Goal: Task Accomplishment & Management: Use online tool/utility

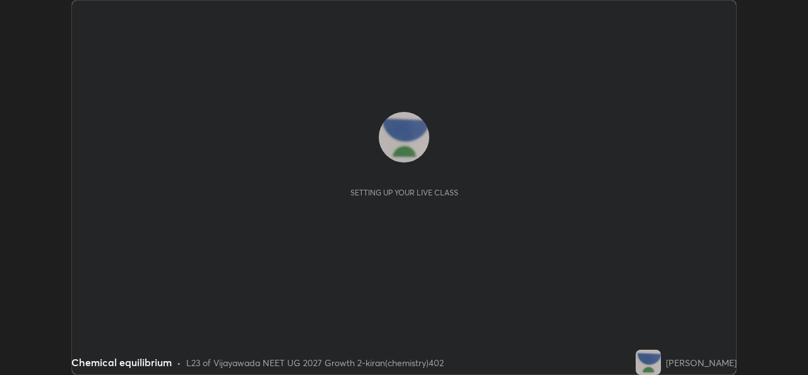
scroll to position [375, 808]
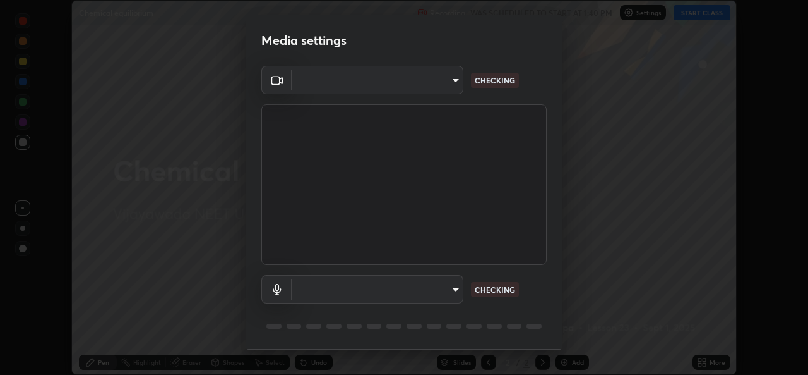
type input "03d5b1e328775286ef50ca9e691cdbc5b29e44cb463622e7fe7d5ef11c4b5cfc"
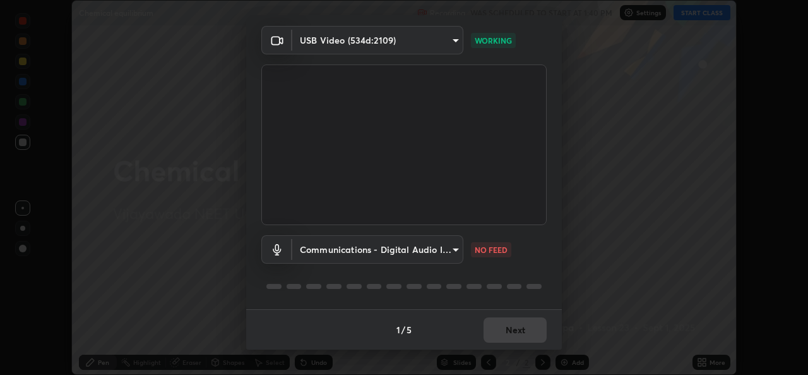
click at [453, 253] on body "Erase all Chemical equilibrium Recording WAS SCHEDULED TO START AT 1:40 PM Sett…" at bounding box center [404, 187] width 808 height 375
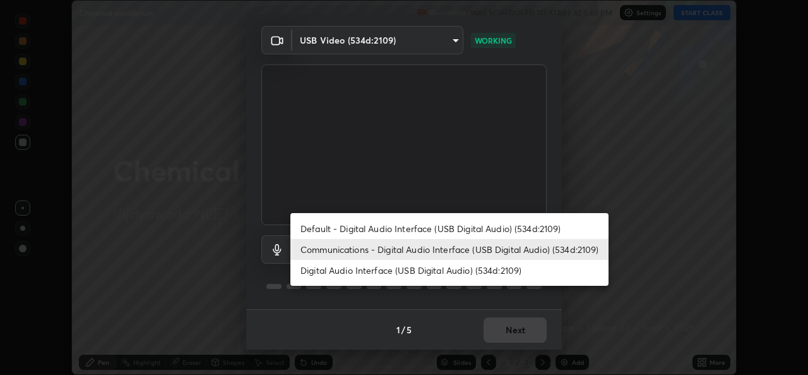
click at [392, 270] on li "Digital Audio Interface (USB Digital Audio) (534d:2109)" at bounding box center [450, 270] width 318 height 21
type input "9080ea21262a1208b49227341c5686703e049f6195c63710bc332f29cf707cad"
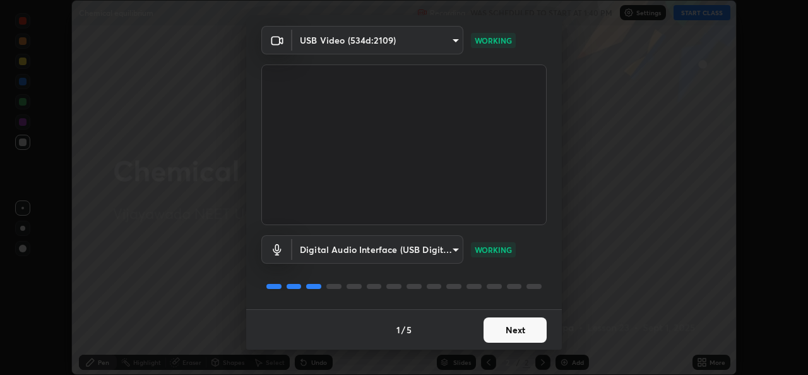
click at [522, 331] on button "Next" at bounding box center [515, 329] width 63 height 25
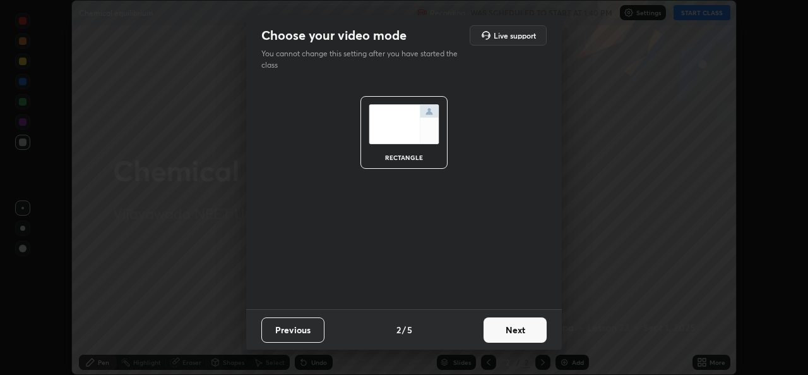
scroll to position [0, 0]
click at [526, 333] on button "Next" at bounding box center [515, 329] width 63 height 25
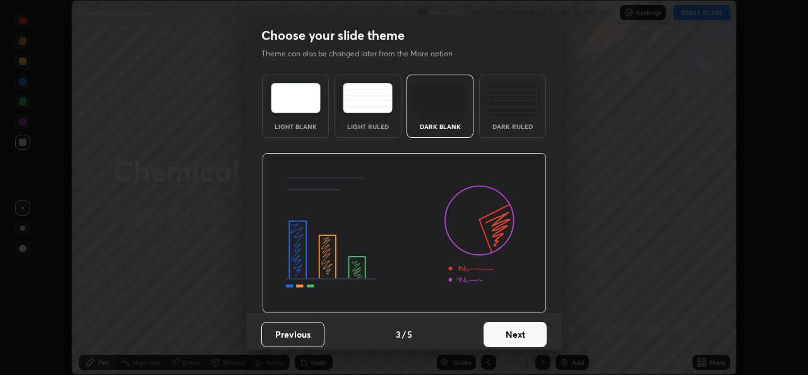
click at [536, 333] on button "Next" at bounding box center [515, 333] width 63 height 25
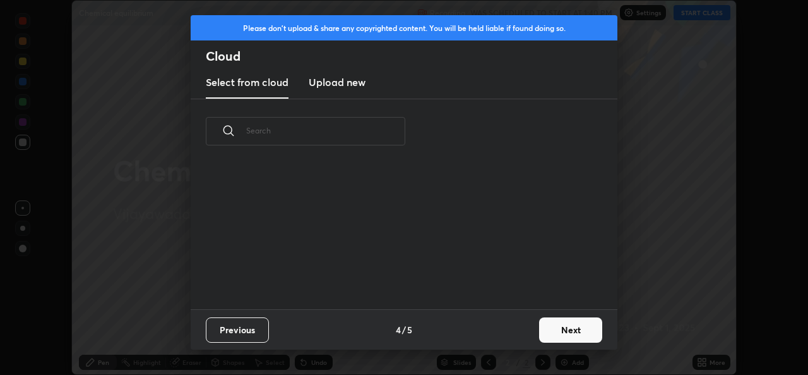
click at [560, 332] on button "Next" at bounding box center [570, 329] width 63 height 25
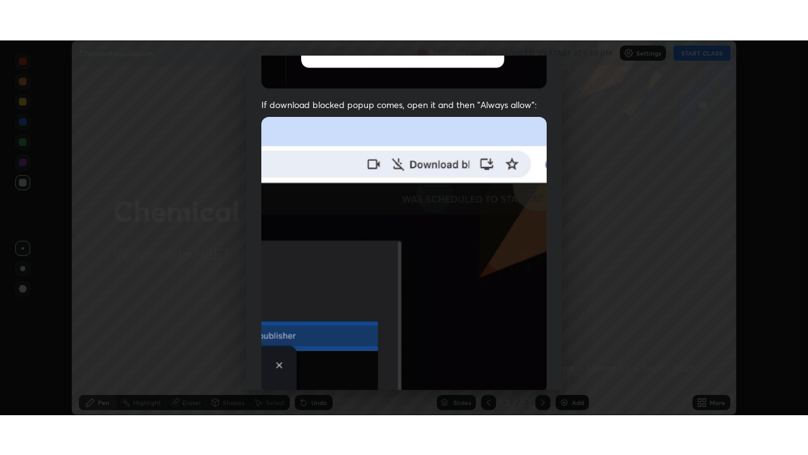
scroll to position [297, 0]
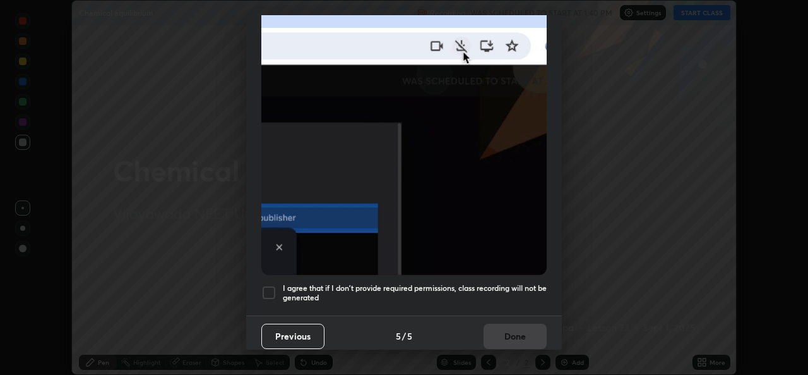
click at [270, 286] on div at bounding box center [268, 292] width 15 height 15
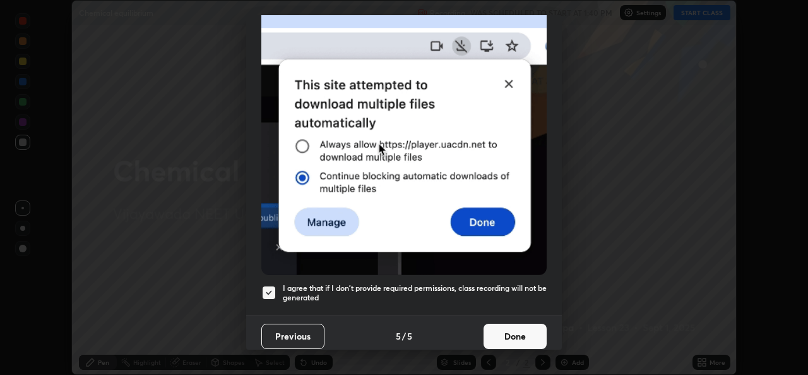
click at [508, 336] on button "Done" at bounding box center [515, 335] width 63 height 25
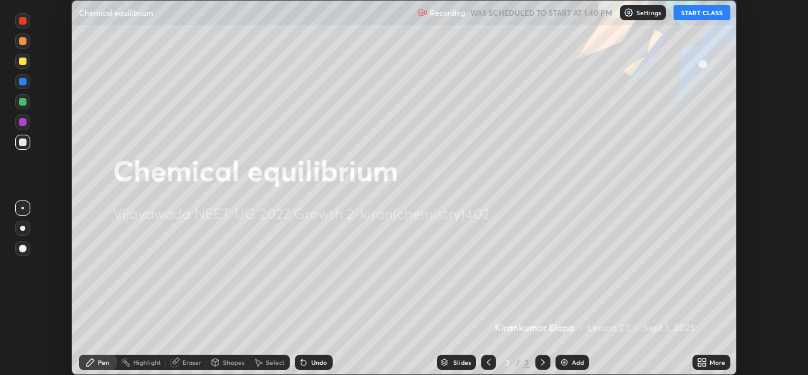
click at [708, 15] on button "START CLASS" at bounding box center [702, 12] width 57 height 15
click at [704, 361] on icon at bounding box center [704, 359] width 3 height 3
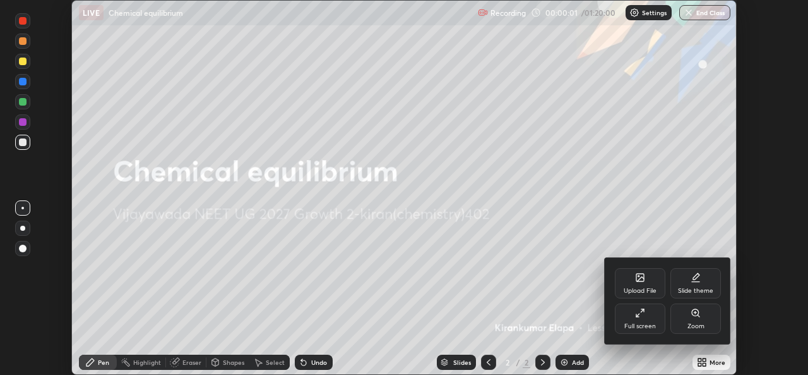
click at [661, 322] on div "Full screen" at bounding box center [640, 318] width 51 height 30
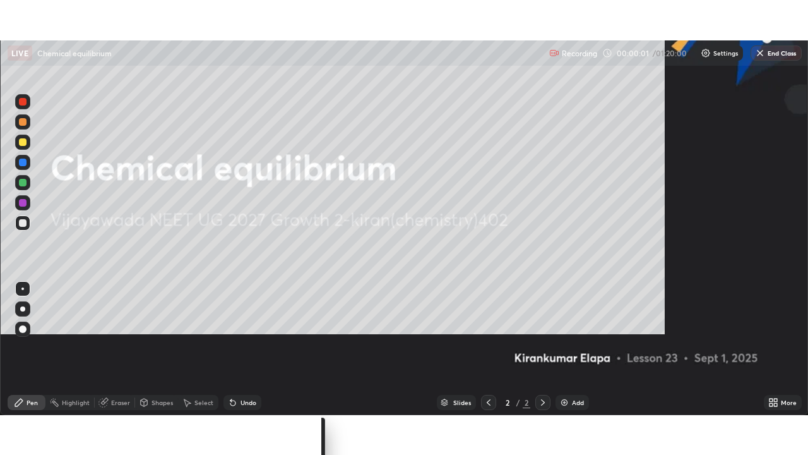
scroll to position [455, 808]
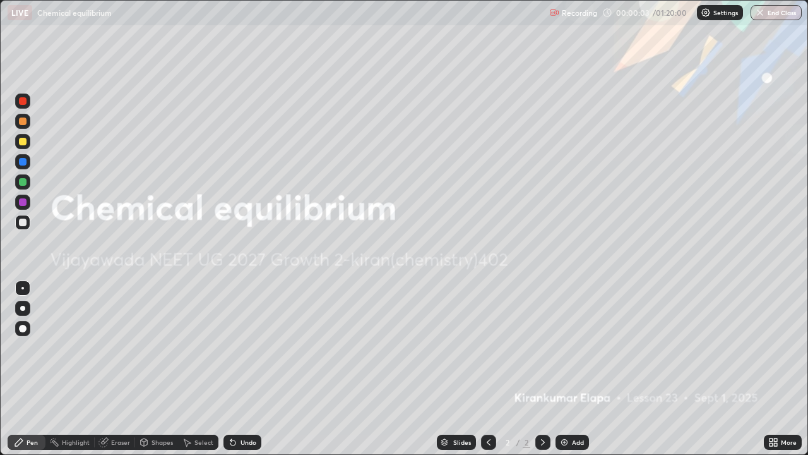
click at [568, 374] on div "Add" at bounding box center [572, 442] width 33 height 15
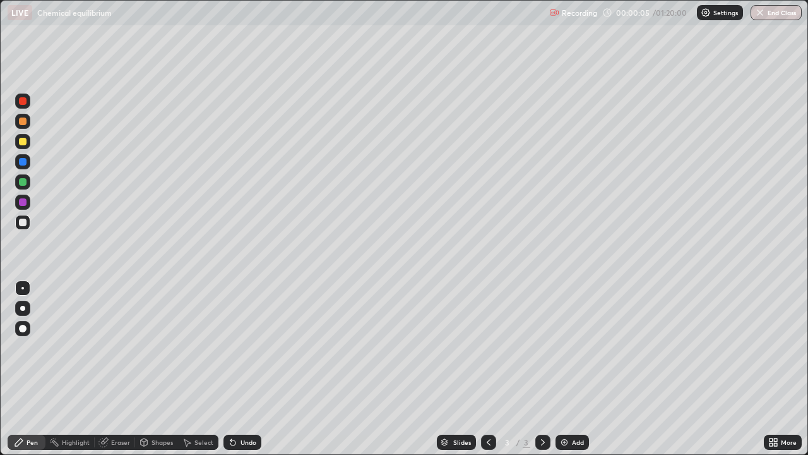
click at [23, 309] on div at bounding box center [22, 308] width 5 height 5
click at [23, 142] on div at bounding box center [23, 142] width 8 height 8
click at [23, 225] on div at bounding box center [23, 223] width 8 height 8
click at [25, 185] on div at bounding box center [23, 182] width 8 height 8
click at [23, 147] on div at bounding box center [22, 141] width 15 height 15
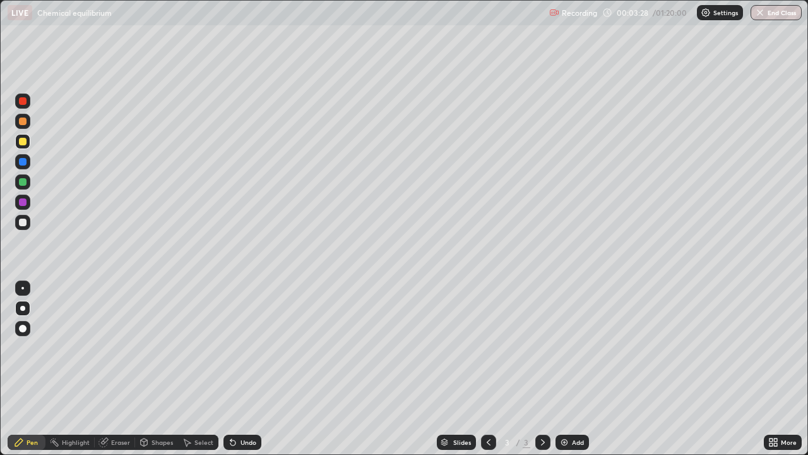
click at [21, 289] on div at bounding box center [22, 288] width 3 height 3
click at [22, 222] on div at bounding box center [23, 223] width 8 height 8
click at [121, 374] on div "Eraser" at bounding box center [120, 442] width 19 height 6
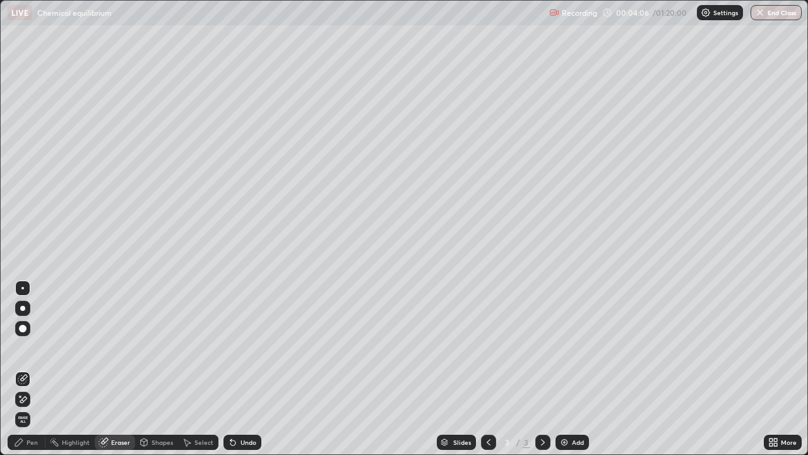
click at [34, 374] on div "Pen" at bounding box center [32, 442] width 11 height 6
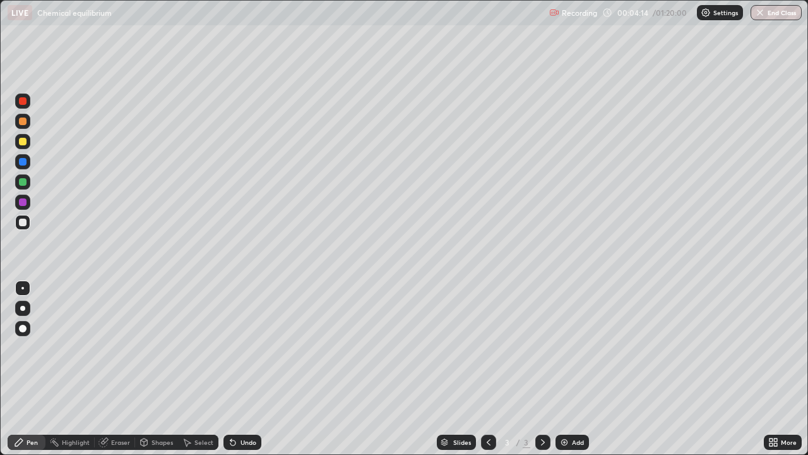
click at [28, 201] on div at bounding box center [22, 202] width 15 height 15
click at [25, 227] on div at bounding box center [22, 222] width 15 height 15
click at [26, 204] on div at bounding box center [23, 202] width 8 height 8
click at [26, 185] on div at bounding box center [22, 181] width 15 height 15
click at [23, 142] on div at bounding box center [23, 142] width 8 height 8
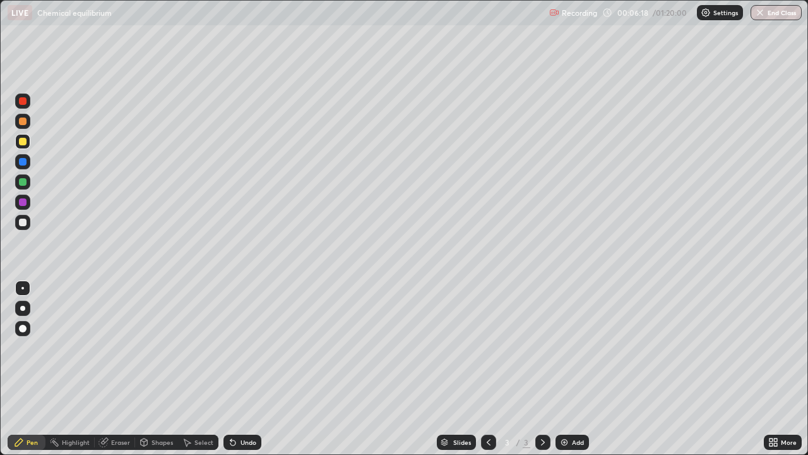
click at [24, 308] on div at bounding box center [22, 308] width 5 height 5
click at [23, 121] on div at bounding box center [23, 121] width 8 height 8
click at [21, 225] on div at bounding box center [23, 223] width 8 height 8
click at [572, 374] on div "Add" at bounding box center [578, 442] width 12 height 6
click at [244, 374] on div "Undo" at bounding box center [249, 442] width 16 height 6
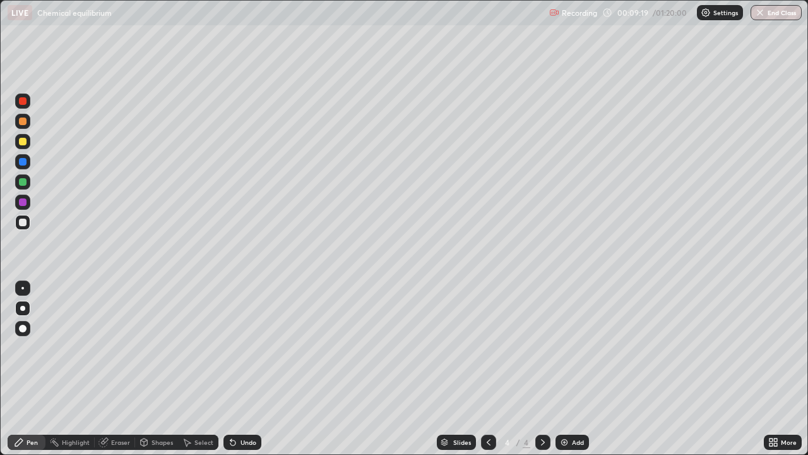
click at [111, 374] on div "Eraser" at bounding box center [120, 442] width 19 height 6
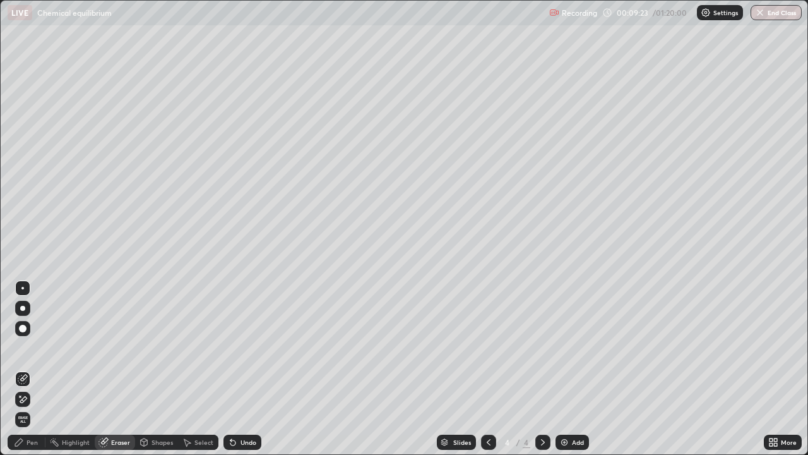
click at [35, 374] on div "Pen" at bounding box center [32, 442] width 11 height 6
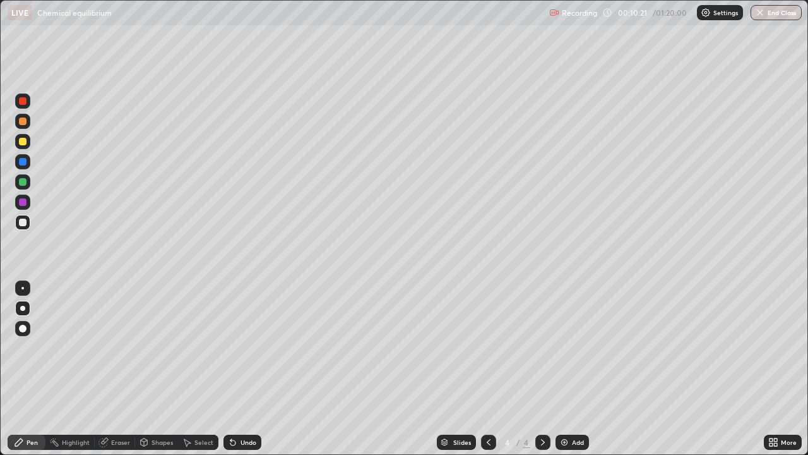
click at [24, 147] on div at bounding box center [22, 141] width 15 height 15
click at [25, 181] on div at bounding box center [23, 182] width 8 height 8
click at [577, 374] on div "Add" at bounding box center [578, 442] width 12 height 6
click at [21, 143] on div at bounding box center [23, 142] width 8 height 8
click at [25, 225] on div at bounding box center [23, 223] width 8 height 8
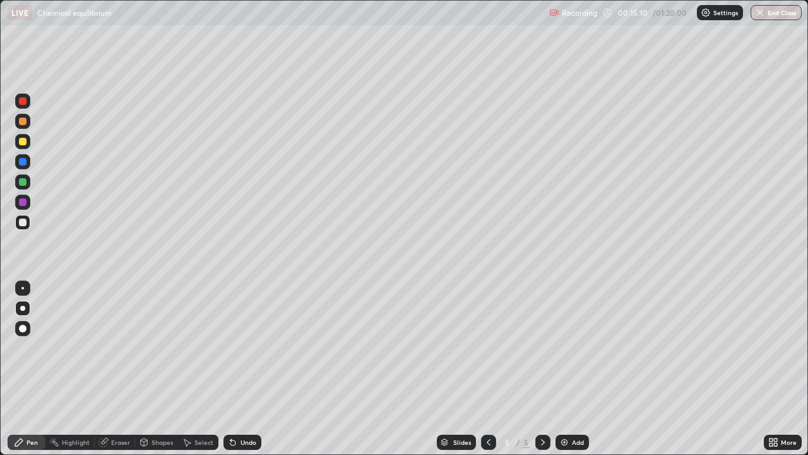
click at [23, 121] on div at bounding box center [23, 121] width 8 height 8
click at [25, 145] on div at bounding box center [23, 142] width 8 height 8
click at [24, 184] on div at bounding box center [23, 182] width 8 height 8
click at [566, 374] on img at bounding box center [565, 442] width 10 height 10
click at [26, 142] on div at bounding box center [23, 142] width 8 height 8
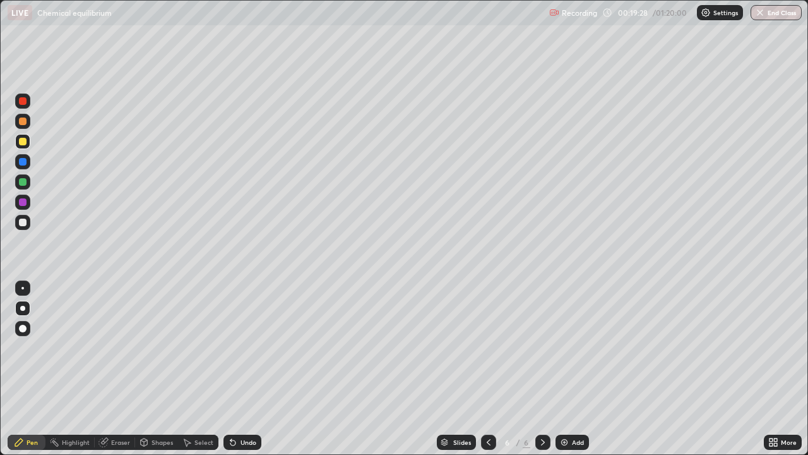
click at [23, 222] on div at bounding box center [23, 223] width 8 height 8
click at [24, 183] on div at bounding box center [23, 182] width 8 height 8
click at [23, 142] on div at bounding box center [23, 142] width 8 height 8
click at [23, 124] on div at bounding box center [23, 121] width 8 height 8
click at [241, 374] on div "Undo" at bounding box center [249, 442] width 16 height 6
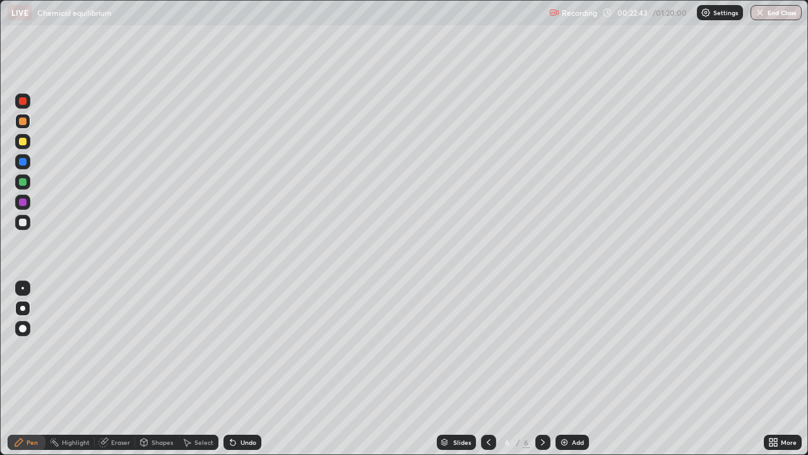
click at [241, 374] on div "Undo" at bounding box center [249, 442] width 16 height 6
click at [236, 374] on div "Undo" at bounding box center [243, 442] width 38 height 15
click at [23, 224] on div at bounding box center [23, 223] width 8 height 8
click at [22, 121] on div at bounding box center [23, 121] width 8 height 8
click at [23, 104] on div at bounding box center [23, 101] width 8 height 8
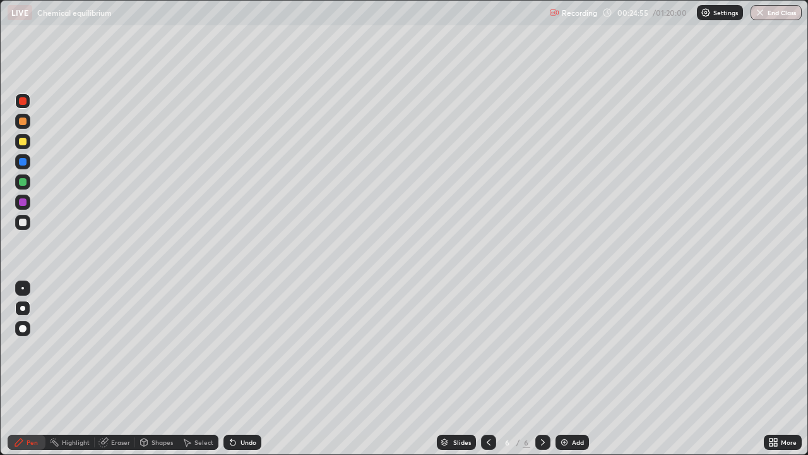
click at [21, 184] on div at bounding box center [23, 182] width 8 height 8
click at [22, 141] on div at bounding box center [23, 142] width 8 height 8
click at [23, 124] on div at bounding box center [23, 121] width 8 height 8
click at [247, 374] on div "Undo" at bounding box center [243, 442] width 38 height 15
click at [119, 374] on div "Eraser" at bounding box center [120, 442] width 19 height 6
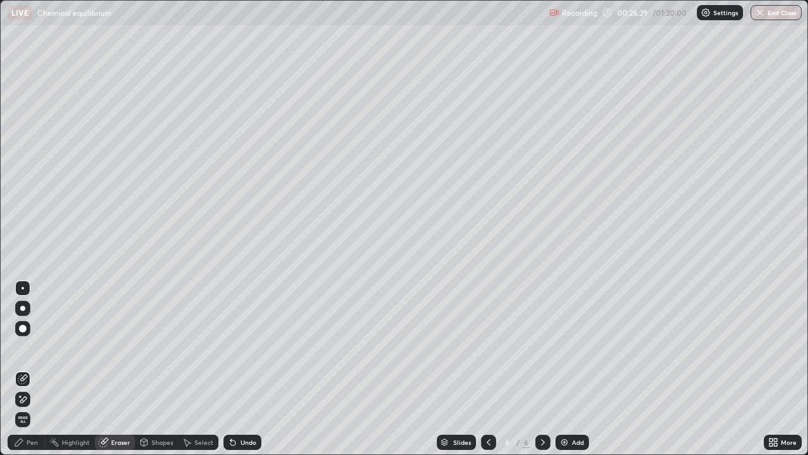
click at [37, 374] on div "Pen" at bounding box center [32, 442] width 11 height 6
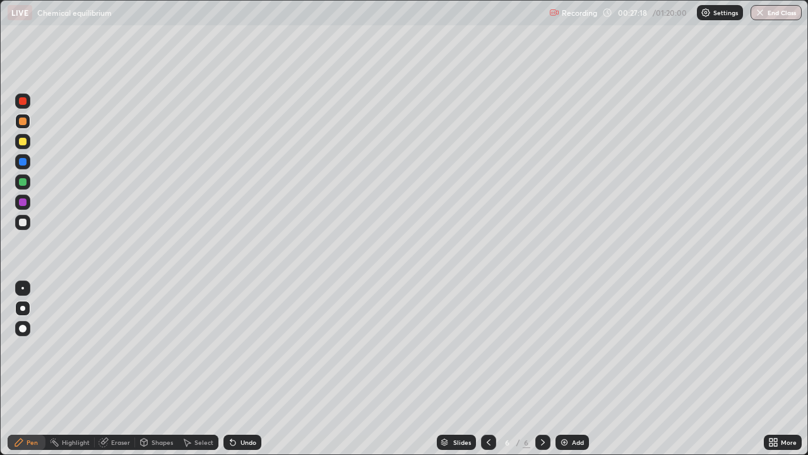
click at [564, 374] on img at bounding box center [565, 442] width 10 height 10
click at [21, 144] on div at bounding box center [23, 142] width 8 height 8
click at [23, 222] on div at bounding box center [23, 223] width 8 height 8
click at [488, 374] on icon at bounding box center [489, 442] width 10 height 10
click at [541, 374] on icon at bounding box center [543, 442] width 4 height 6
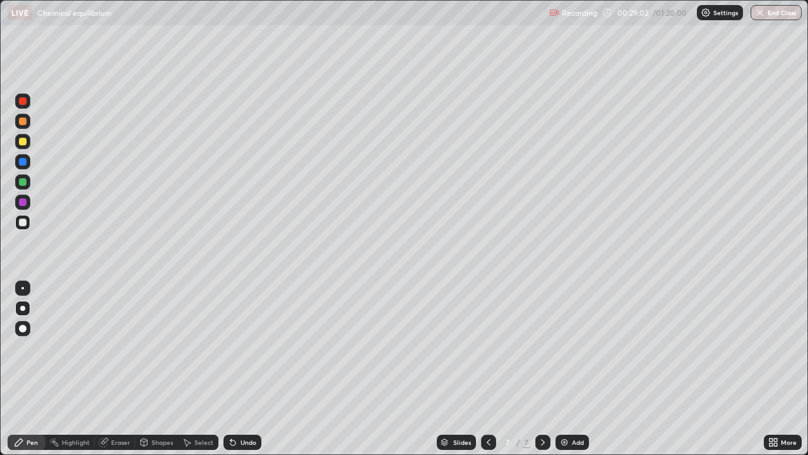
click at [568, 374] on div "Add" at bounding box center [572, 442] width 33 height 15
click at [21, 185] on div at bounding box center [23, 182] width 8 height 8
click at [488, 374] on icon at bounding box center [489, 442] width 10 height 10
click at [541, 374] on icon at bounding box center [543, 442] width 10 height 10
click at [25, 223] on div at bounding box center [23, 223] width 8 height 8
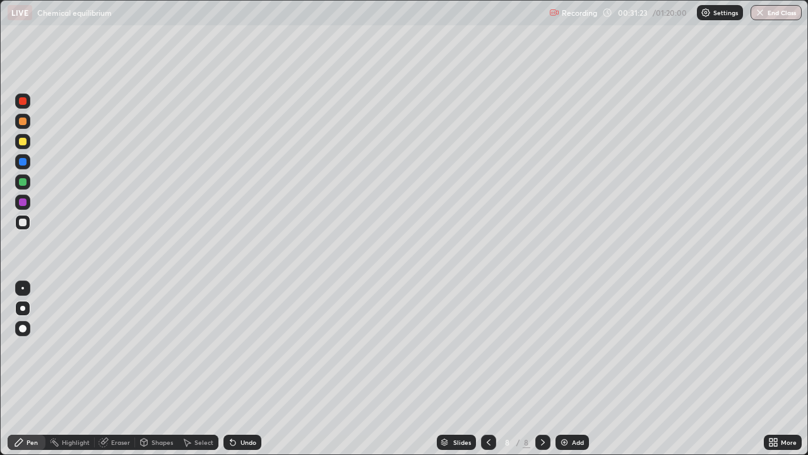
click at [250, 374] on div "Undo" at bounding box center [240, 442] width 43 height 25
click at [248, 374] on div "Undo" at bounding box center [240, 442] width 43 height 25
click at [25, 183] on div at bounding box center [23, 182] width 8 height 8
click at [28, 143] on div at bounding box center [22, 141] width 15 height 15
click at [488, 374] on icon at bounding box center [489, 442] width 10 height 10
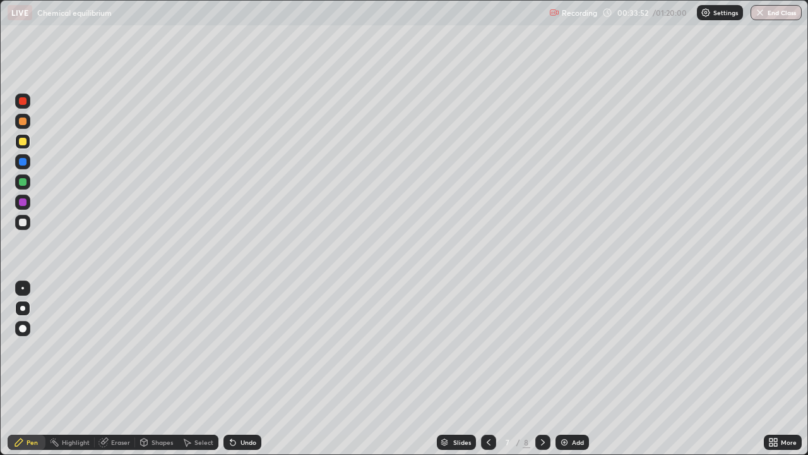
click at [488, 374] on icon at bounding box center [489, 442] width 10 height 10
click at [541, 374] on icon at bounding box center [543, 442] width 10 height 10
click at [542, 374] on icon at bounding box center [543, 442] width 10 height 10
click at [573, 374] on div "Add" at bounding box center [578, 442] width 12 height 6
click at [23, 124] on div at bounding box center [23, 121] width 8 height 8
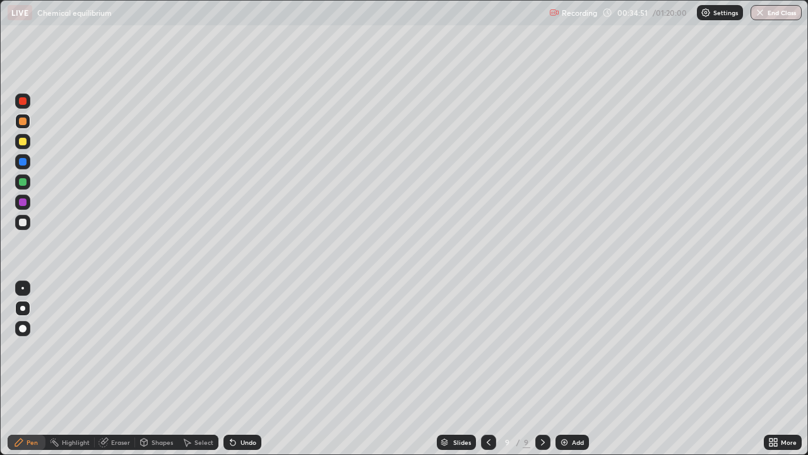
click at [25, 225] on div at bounding box center [23, 223] width 8 height 8
click at [19, 188] on div at bounding box center [22, 181] width 15 height 15
click at [21, 141] on div at bounding box center [23, 142] width 8 height 8
click at [27, 227] on div at bounding box center [22, 222] width 15 height 15
click at [23, 143] on div at bounding box center [23, 142] width 8 height 8
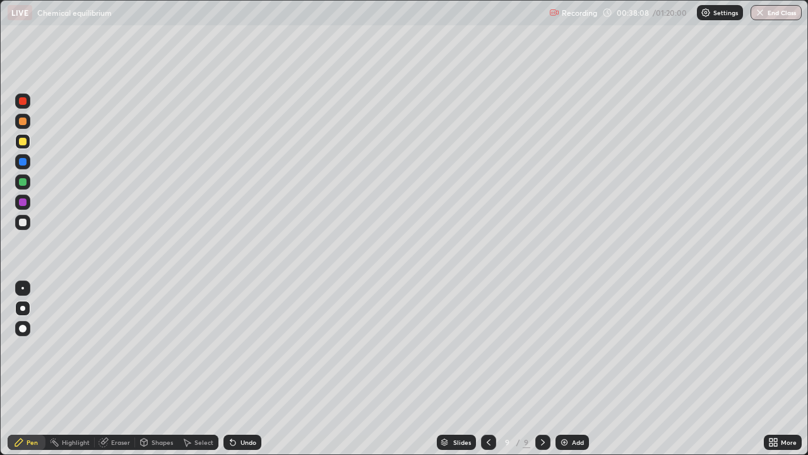
click at [28, 221] on div at bounding box center [22, 222] width 15 height 15
click at [21, 102] on div at bounding box center [23, 101] width 8 height 8
click at [23, 224] on div at bounding box center [23, 223] width 8 height 8
click at [481, 374] on div at bounding box center [488, 442] width 15 height 15
click at [484, 374] on div at bounding box center [488, 442] width 15 height 25
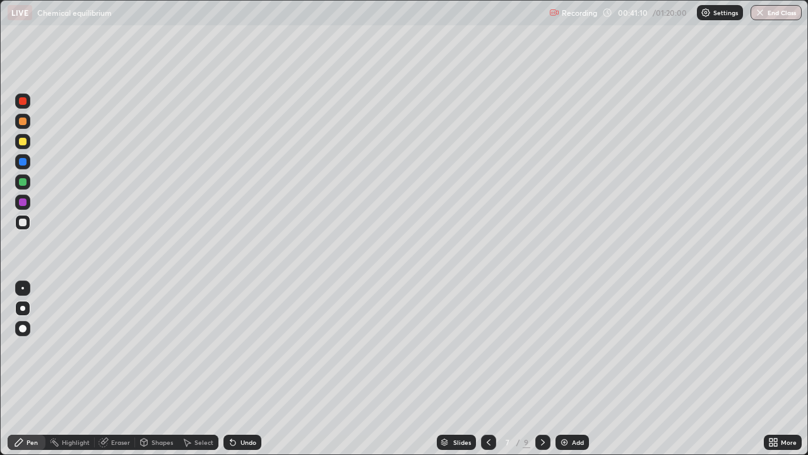
click at [489, 374] on div at bounding box center [488, 442] width 15 height 15
click at [482, 374] on div at bounding box center [488, 442] width 15 height 15
click at [488, 374] on icon at bounding box center [489, 442] width 10 height 10
click at [21, 182] on div at bounding box center [23, 182] width 8 height 8
click at [488, 374] on icon at bounding box center [489, 442] width 10 height 10
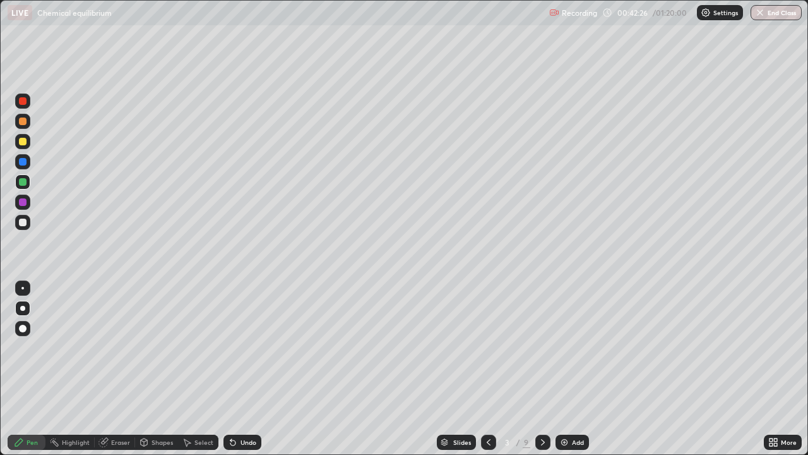
click at [23, 143] on div at bounding box center [23, 142] width 8 height 8
click at [25, 222] on div at bounding box center [23, 223] width 8 height 8
click at [488, 374] on icon at bounding box center [489, 442] width 10 height 10
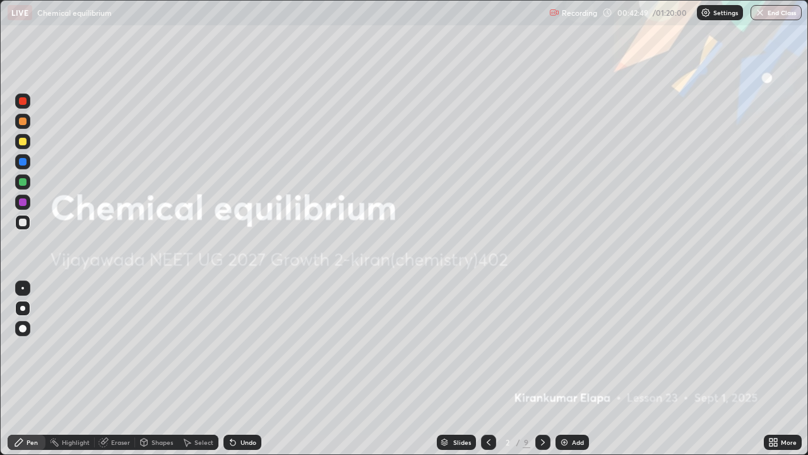
click at [542, 374] on icon at bounding box center [543, 442] width 10 height 10
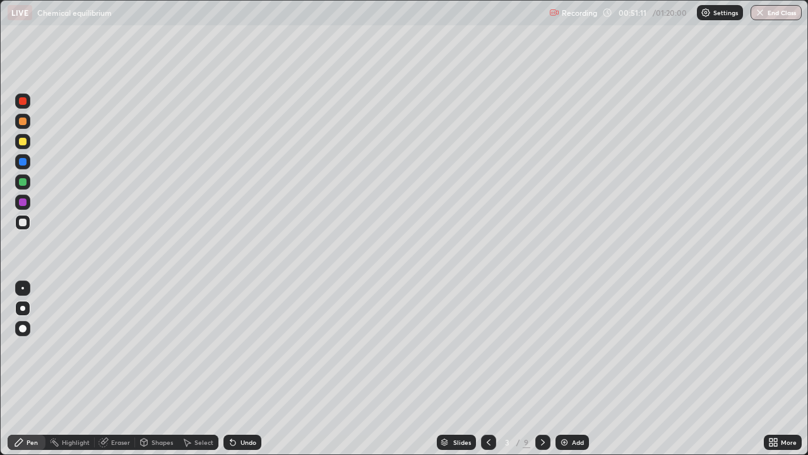
click at [542, 374] on icon at bounding box center [543, 442] width 10 height 10
click at [24, 205] on div at bounding box center [23, 202] width 8 height 8
click at [542, 374] on icon at bounding box center [543, 442] width 10 height 10
click at [543, 374] on icon at bounding box center [543, 442] width 10 height 10
click at [542, 374] on icon at bounding box center [543, 442] width 10 height 10
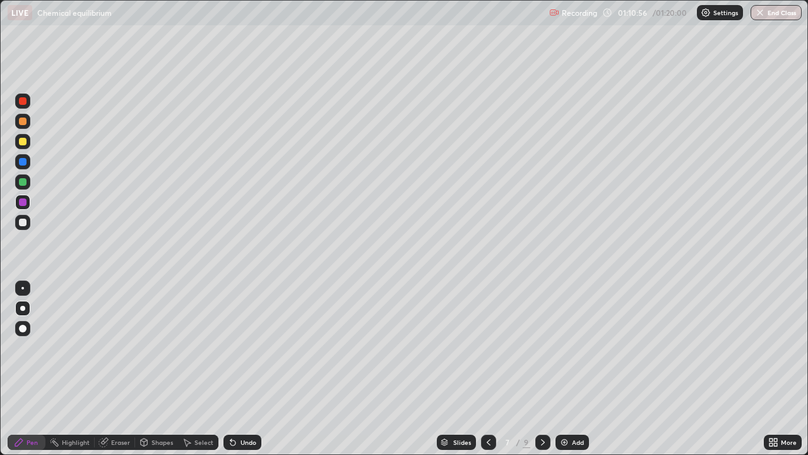
click at [542, 374] on icon at bounding box center [543, 442] width 10 height 10
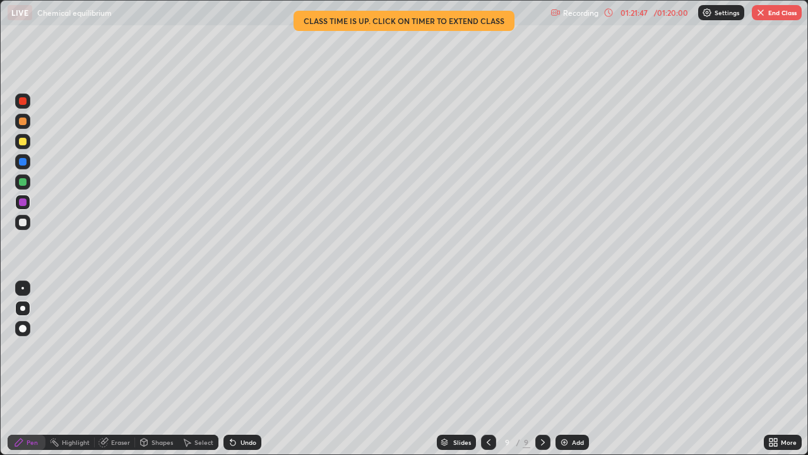
click at [781, 13] on button "End Class" at bounding box center [777, 12] width 50 height 15
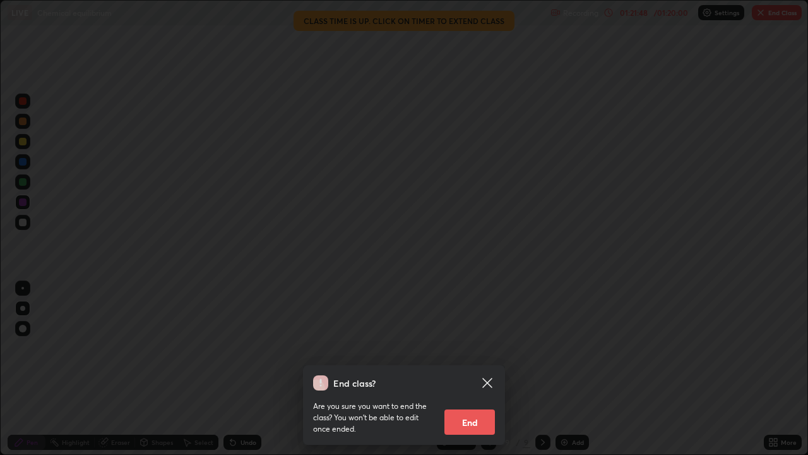
click at [474, 374] on button "End" at bounding box center [470, 421] width 51 height 25
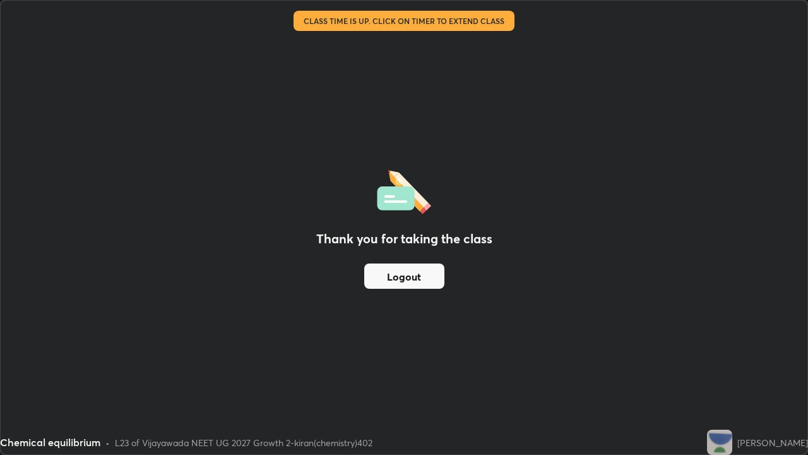
click at [421, 280] on button "Logout" at bounding box center [404, 275] width 80 height 25
